Goal: Find specific page/section: Find specific page/section

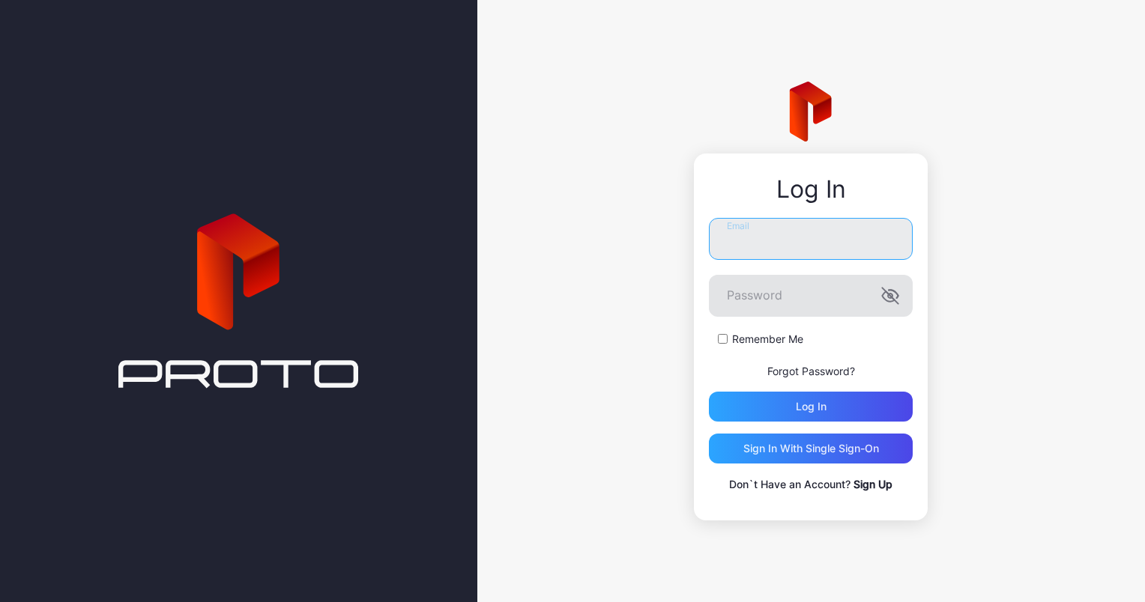
type input "**********"
click at [886, 297] on icon "button" at bounding box center [890, 296] width 18 height 18
click at [813, 408] on div "Log in" at bounding box center [811, 407] width 31 height 12
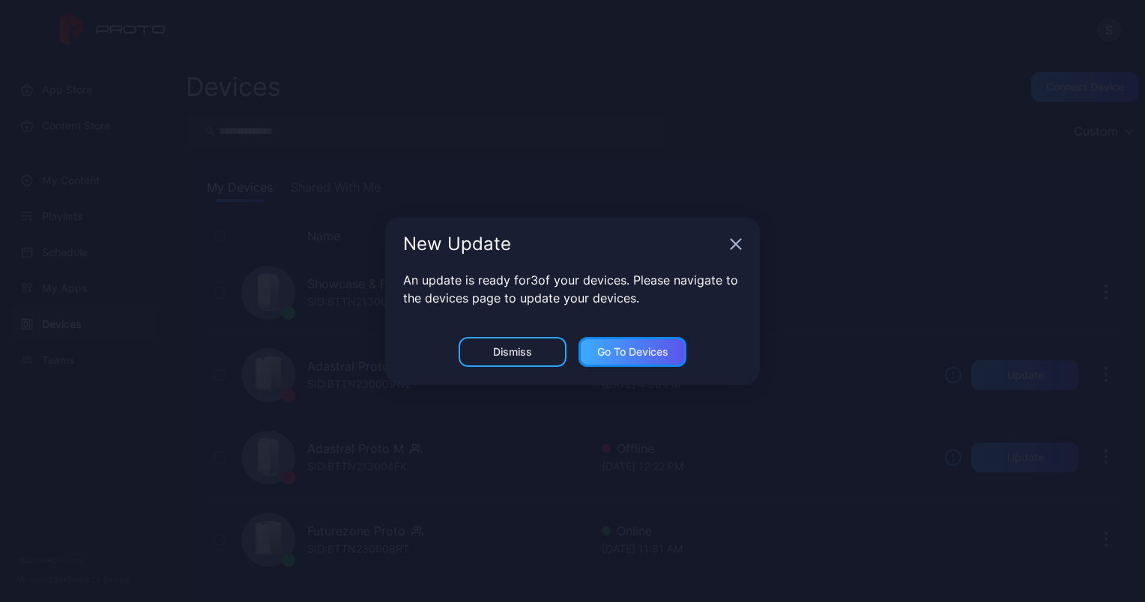
click at [633, 352] on div "Go to devices" at bounding box center [632, 352] width 71 height 12
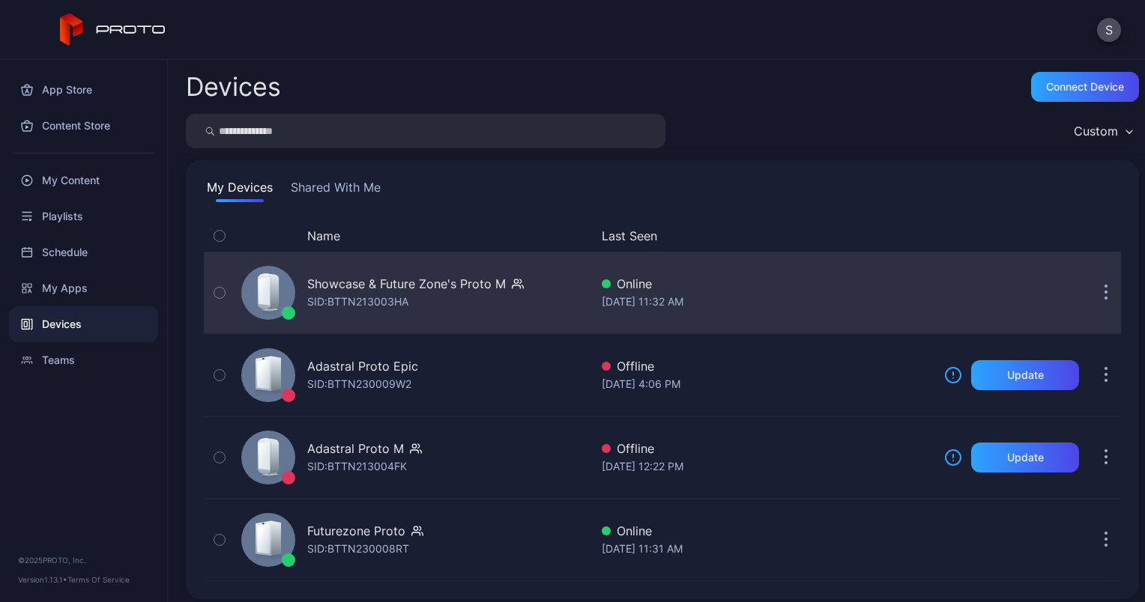
scroll to position [7, 0]
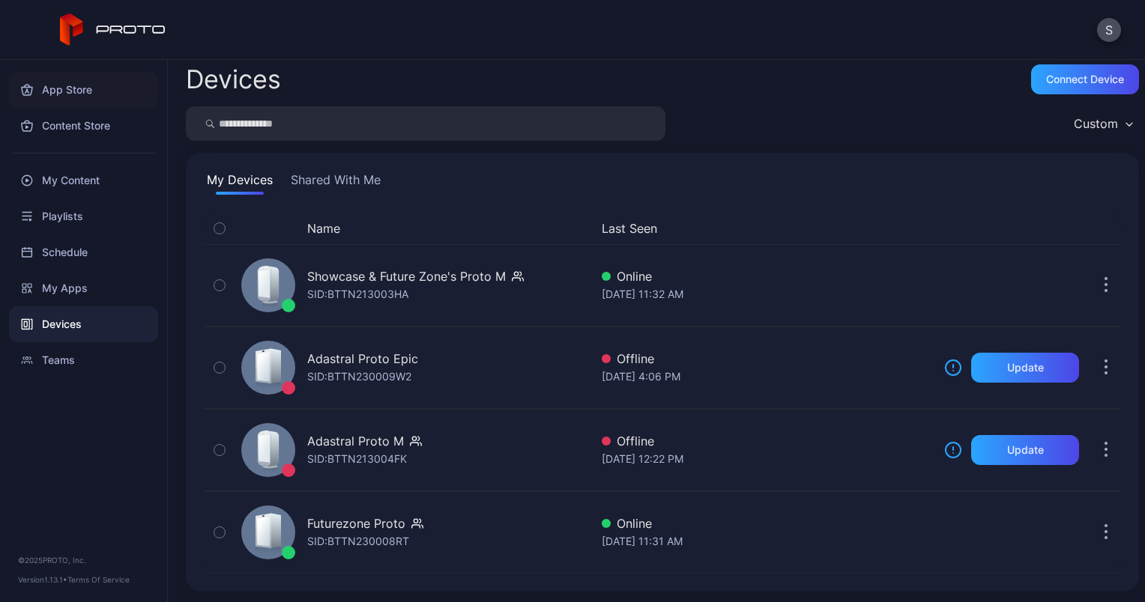
click at [70, 88] on div "App Store" at bounding box center [83, 90] width 149 height 36
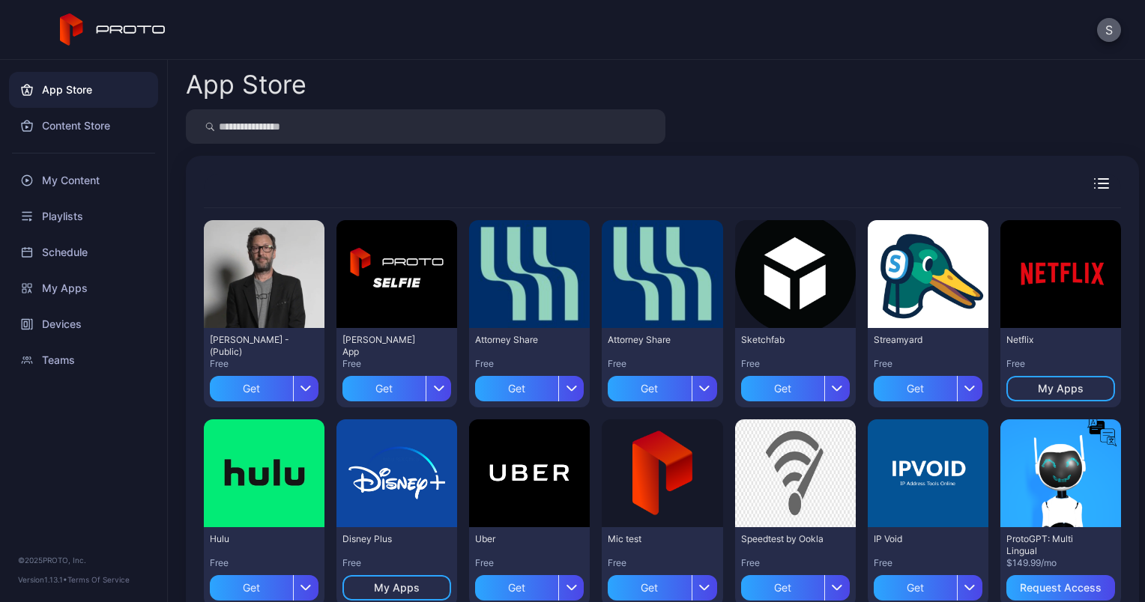
click at [1109, 30] on button "S" at bounding box center [1109, 30] width 24 height 24
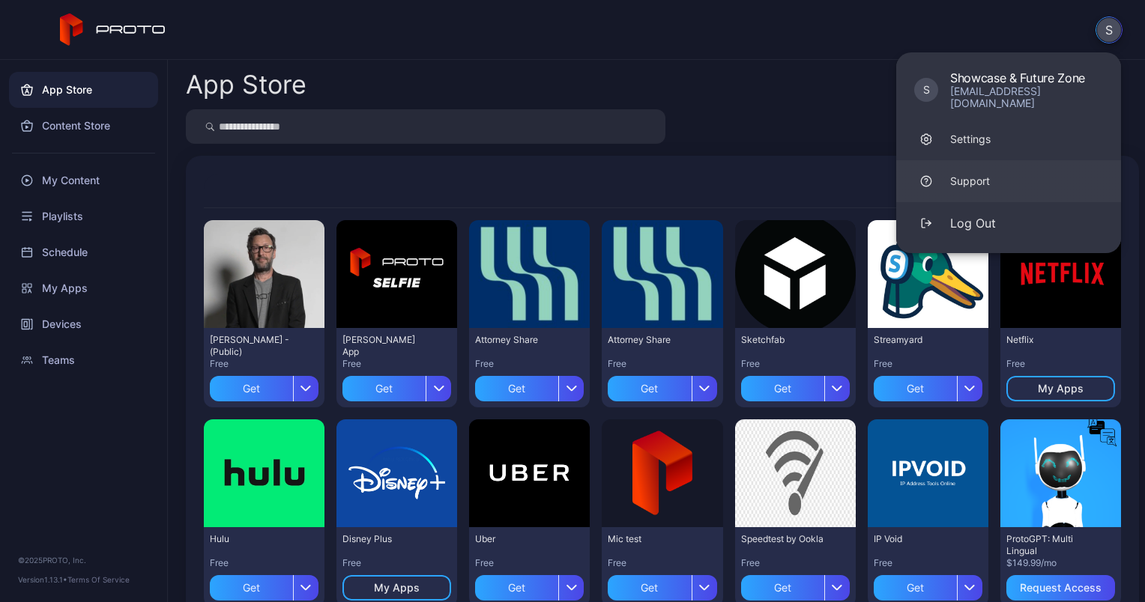
click at [967, 160] on link "Support" at bounding box center [1008, 181] width 225 height 42
